Goal: Task Accomplishment & Management: Use online tool/utility

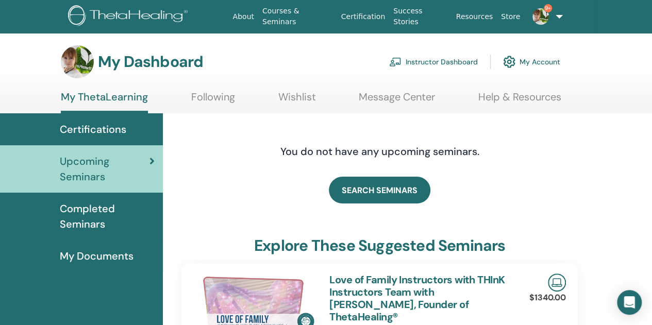
click at [463, 62] on link "Instructor Dashboard" at bounding box center [433, 62] width 89 height 23
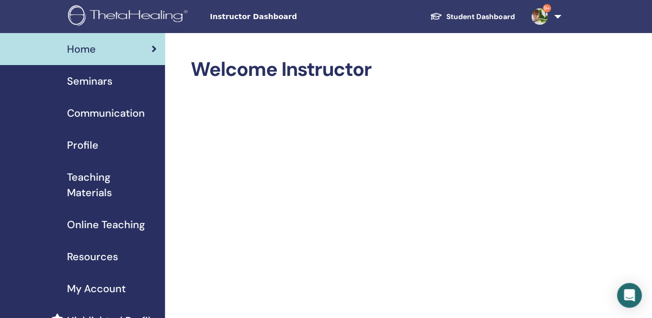
click at [100, 81] on span "Seminars" at bounding box center [89, 80] width 45 height 15
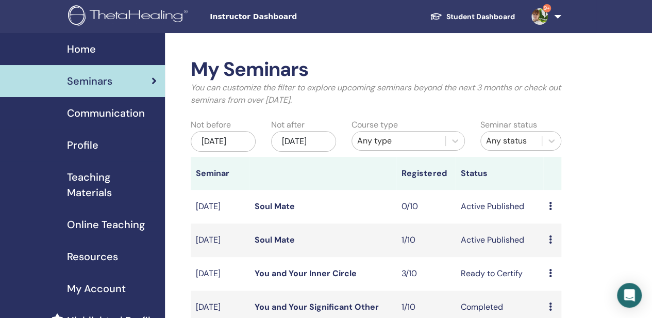
click at [547, 251] on td "Preview Edit Attendees Cancel" at bounding box center [552, 240] width 18 height 34
click at [552, 246] on div "Preview Edit Attendees Cancel" at bounding box center [552, 240] width 7 height 12
click at [547, 291] on link "Attendees" at bounding box center [558, 293] width 39 height 11
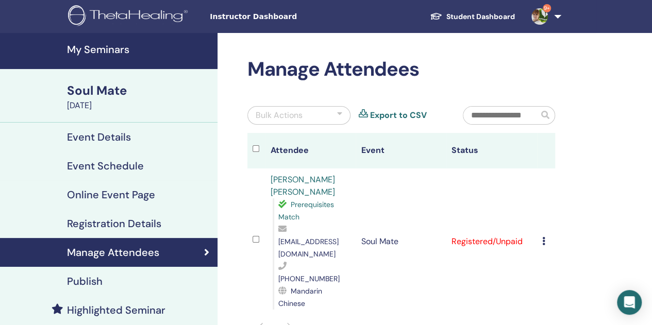
click at [544, 237] on icon at bounding box center [543, 241] width 3 height 8
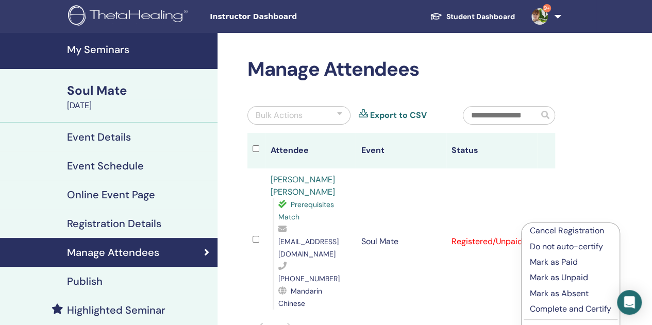
click at [544, 312] on p "Complete and Certify" at bounding box center [570, 309] width 81 height 12
